Goal: Task Accomplishment & Management: Manage account settings

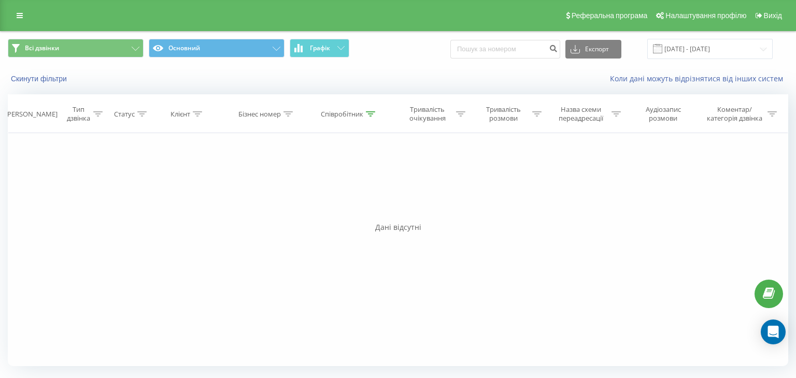
click at [29, 18] on div "Реферальна програма Налаштування профілю Вихід" at bounding box center [398, 15] width 796 height 31
click at [28, 14] on link at bounding box center [19, 15] width 19 height 15
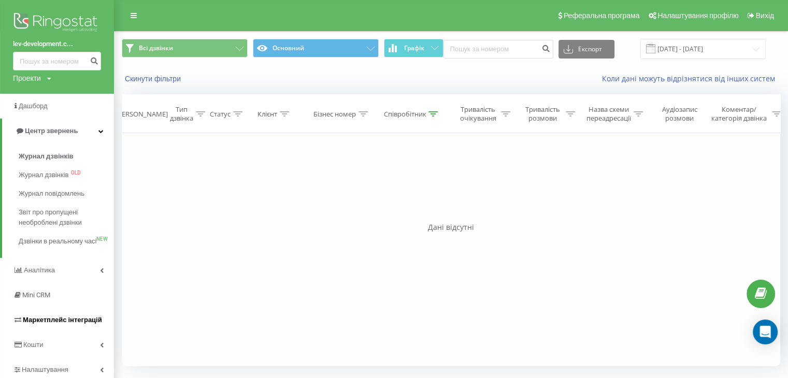
scroll to position [40, 0]
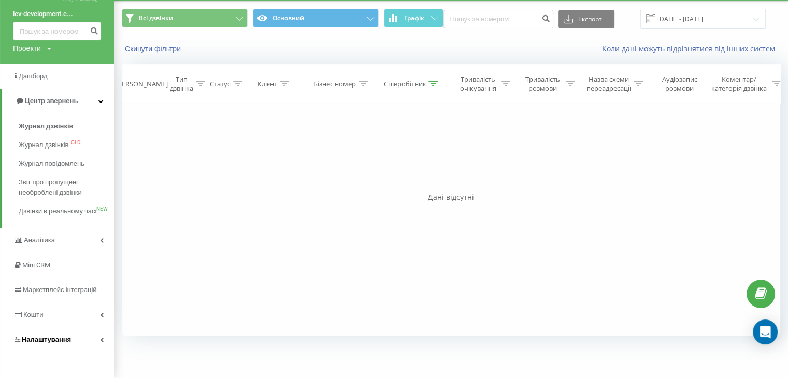
click at [82, 336] on link "Налаштування" at bounding box center [57, 340] width 114 height 25
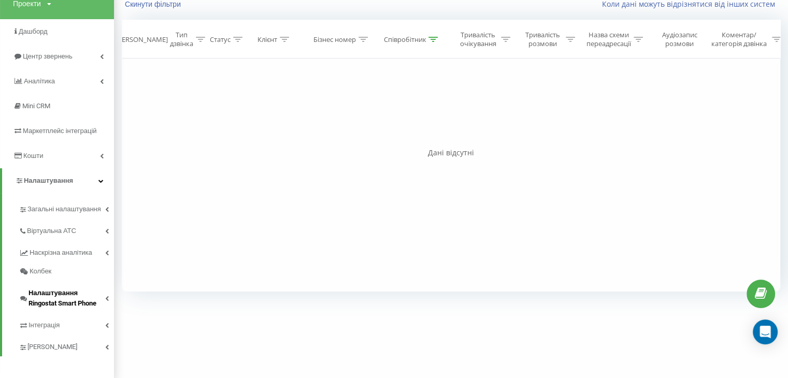
scroll to position [79, 0]
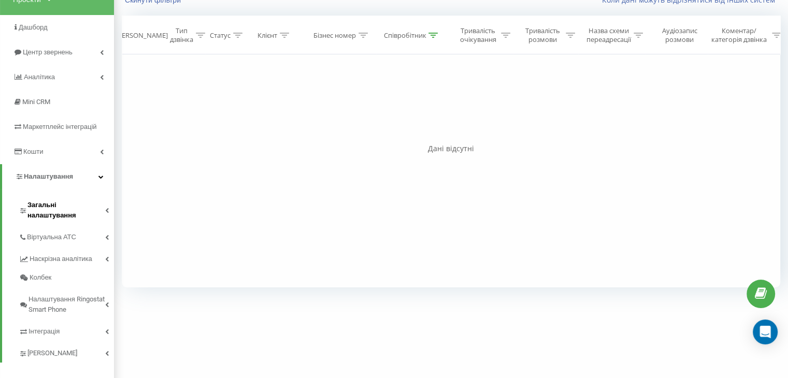
click at [85, 205] on span "Загальні налаштування" at bounding box center [66, 210] width 78 height 21
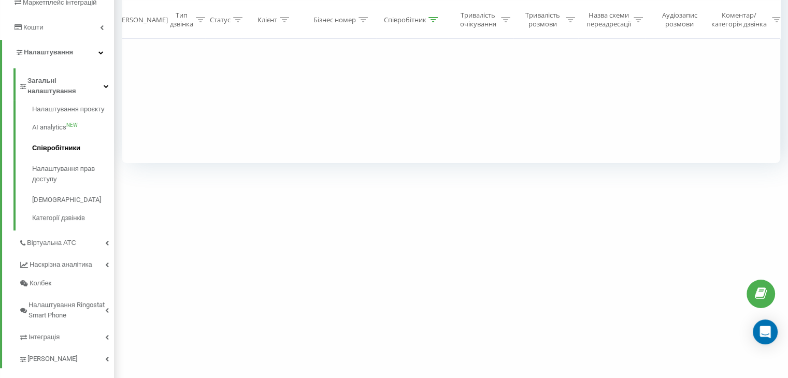
scroll to position [209, 0]
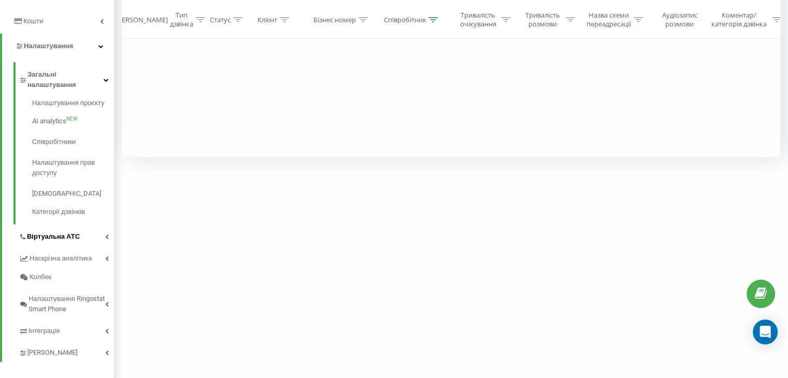
click at [70, 232] on span "Віртуальна АТС" at bounding box center [53, 237] width 53 height 10
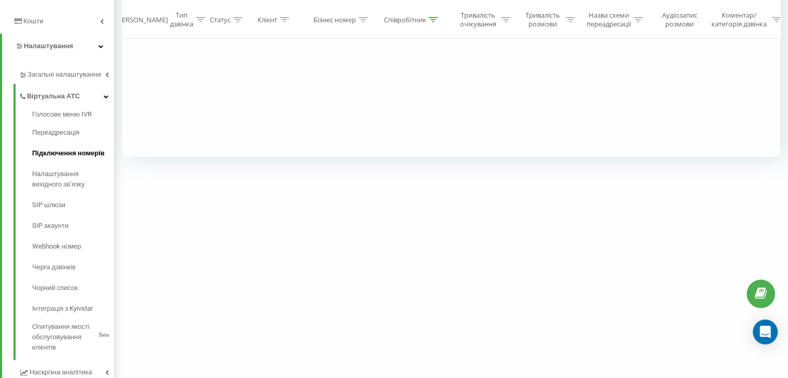
click at [68, 151] on span "Підключення номерів" at bounding box center [68, 153] width 73 height 10
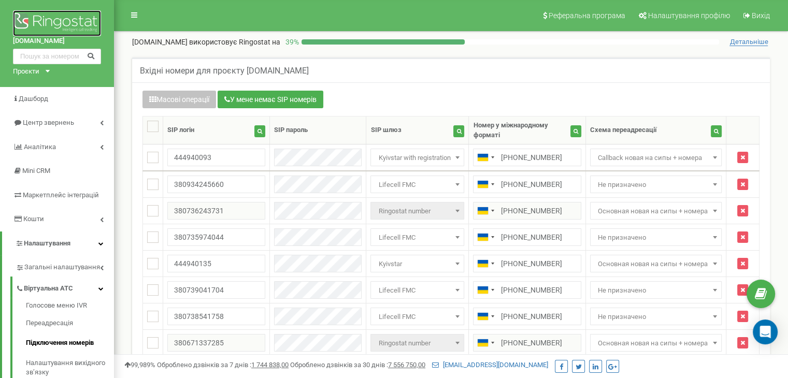
click at [61, 27] on img at bounding box center [57, 23] width 88 height 26
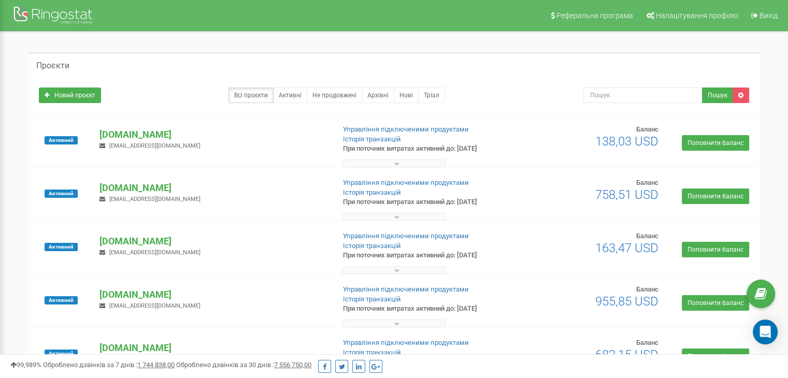
click at [430, 164] on button at bounding box center [395, 164] width 104 height 8
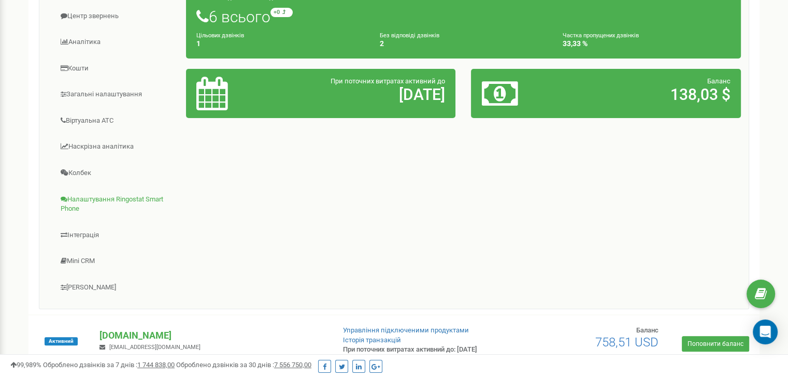
scroll to position [207, 0]
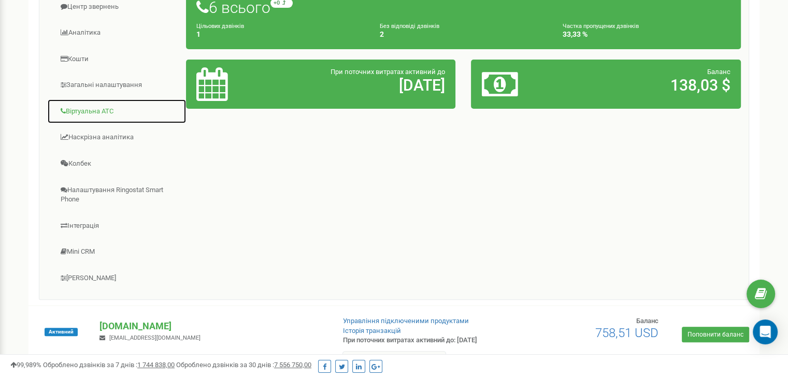
click at [101, 104] on link "Віртуальна АТС" at bounding box center [116, 111] width 139 height 25
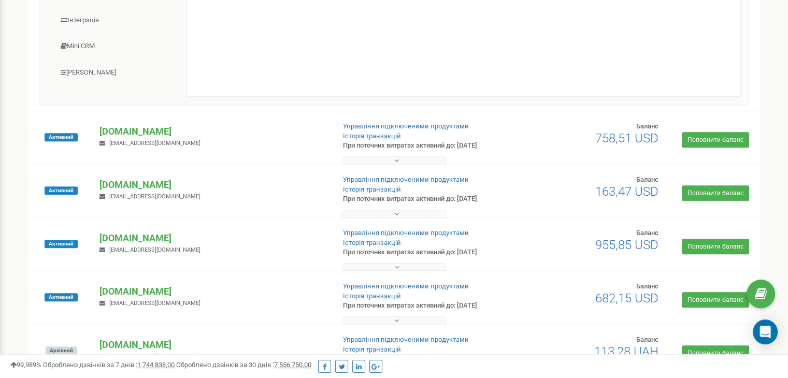
scroll to position [415, 0]
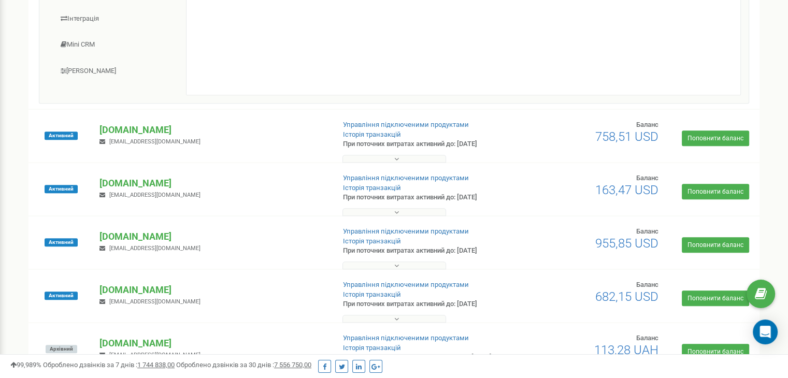
click at [219, 189] on div "life-story.kyiv.ua marketing@lev-development.com.ua" at bounding box center [213, 188] width 242 height 23
click at [396, 264] on icon at bounding box center [396, 265] width 5 height 7
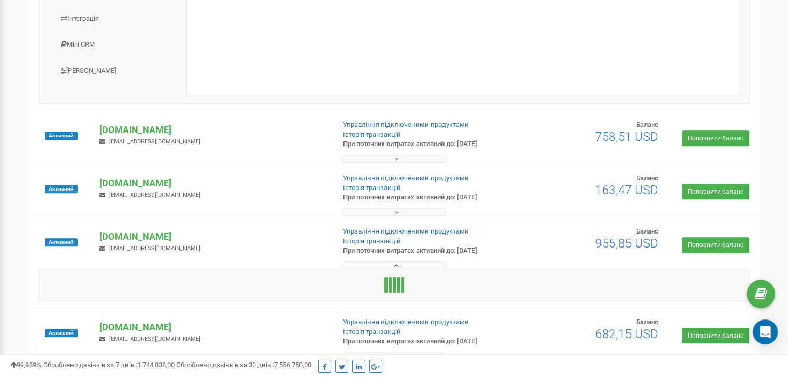
scroll to position [622, 0]
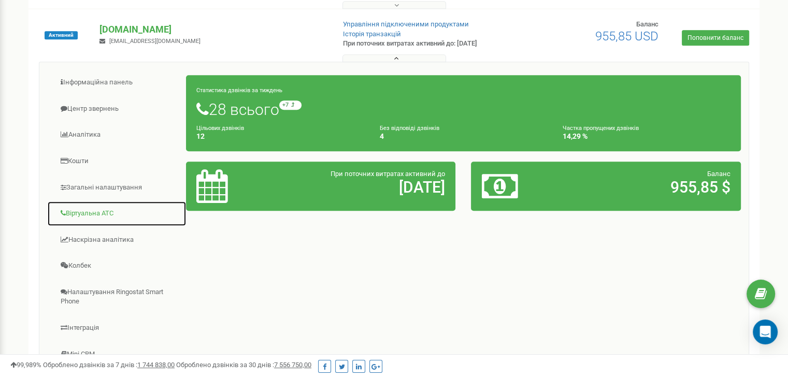
click at [106, 214] on link "Віртуальна АТС" at bounding box center [116, 213] width 139 height 25
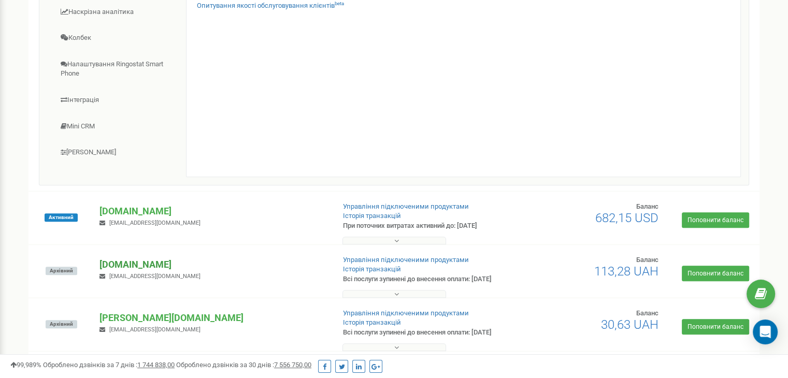
scroll to position [933, 0]
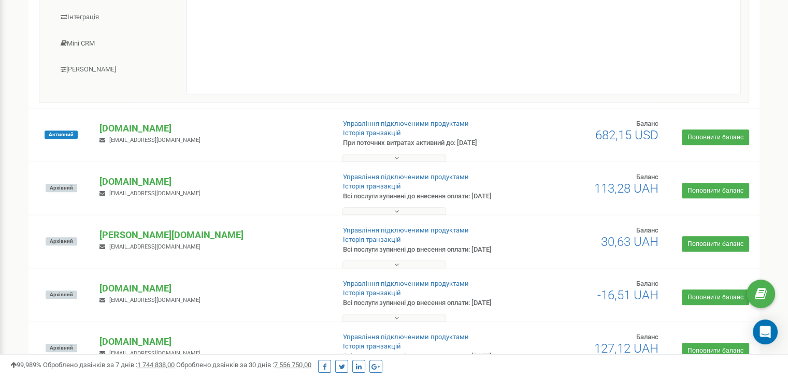
click at [437, 154] on button at bounding box center [395, 158] width 104 height 8
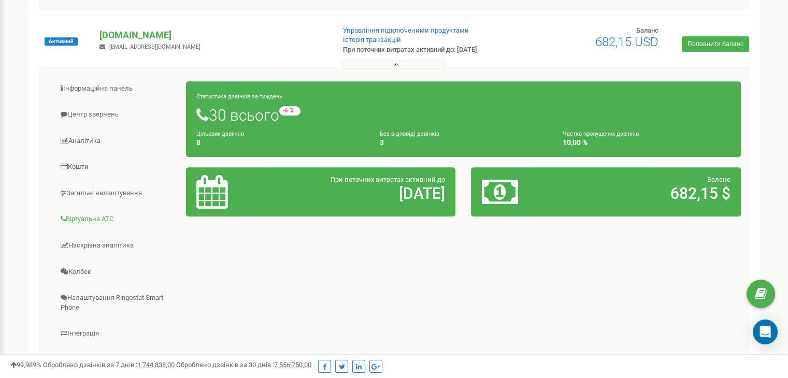
scroll to position [1037, 0]
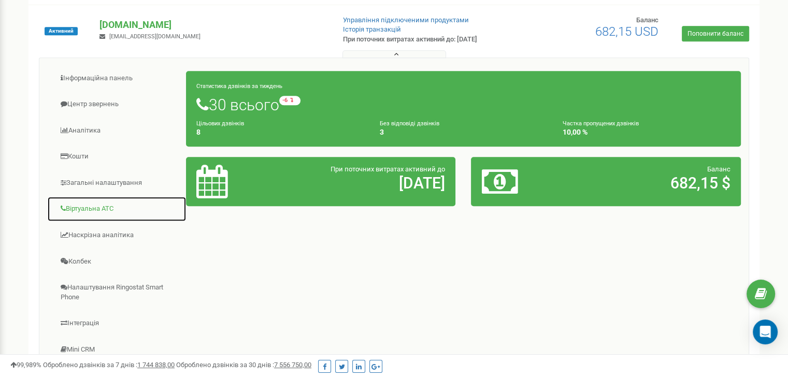
click at [114, 196] on link "Віртуальна АТС" at bounding box center [116, 208] width 139 height 25
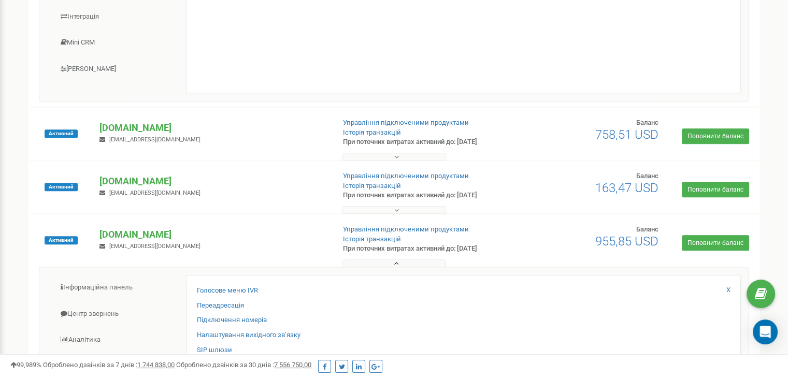
scroll to position [0, 0]
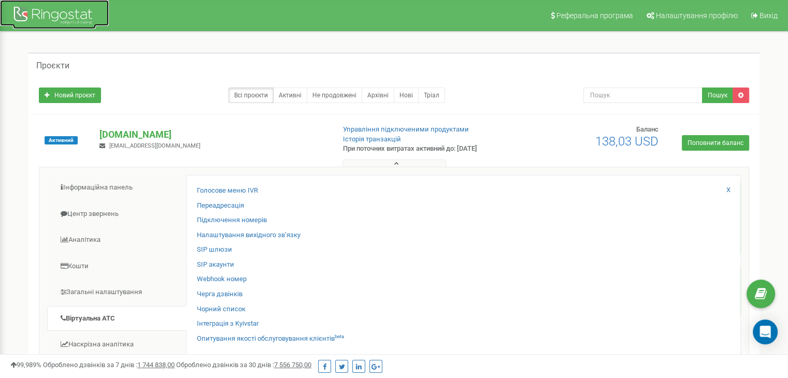
click at [79, 17] on div at bounding box center [54, 16] width 83 height 25
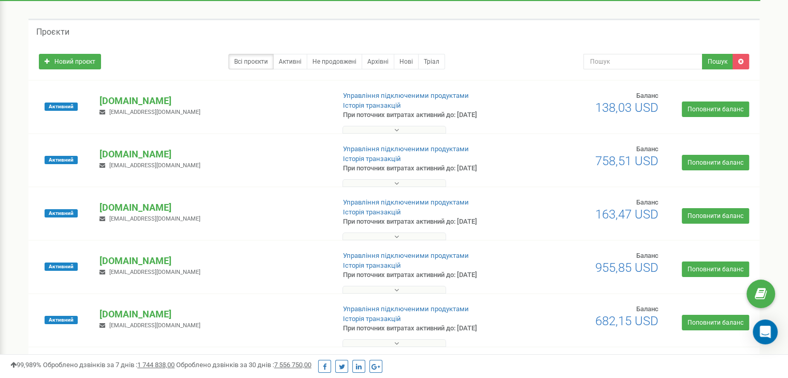
scroll to position [52, 0]
